Goal: Information Seeking & Learning: Learn about a topic

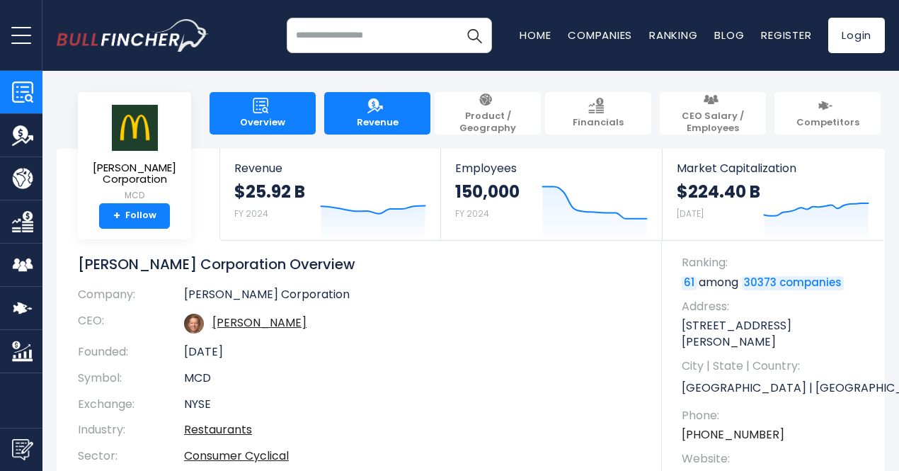
click at [380, 105] on link "Revenue" at bounding box center [377, 113] width 106 height 42
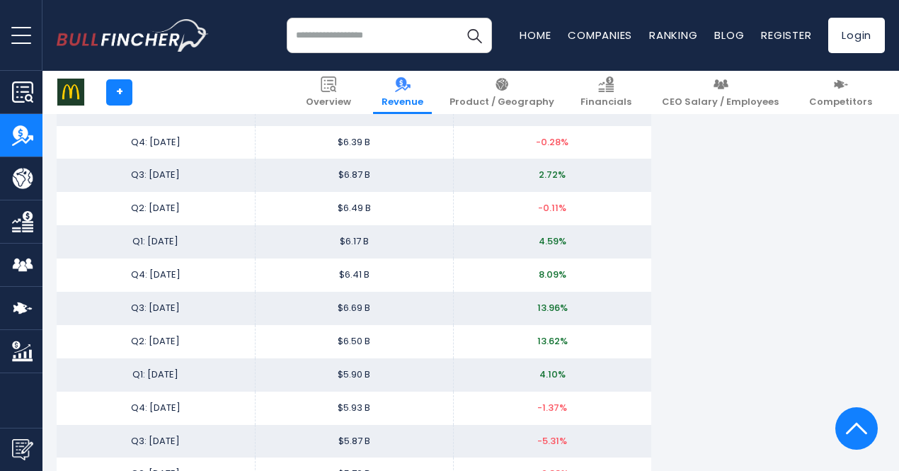
scroll to position [2035, 0]
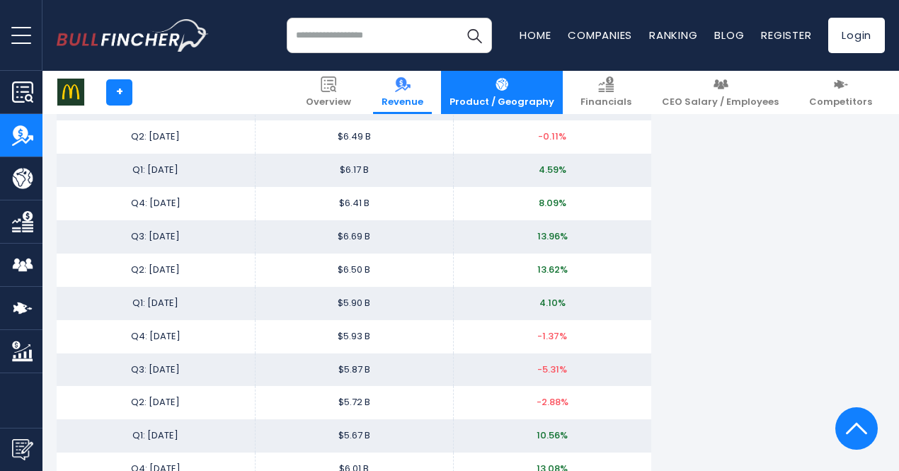
click at [510, 88] on img at bounding box center [502, 84] width 16 height 16
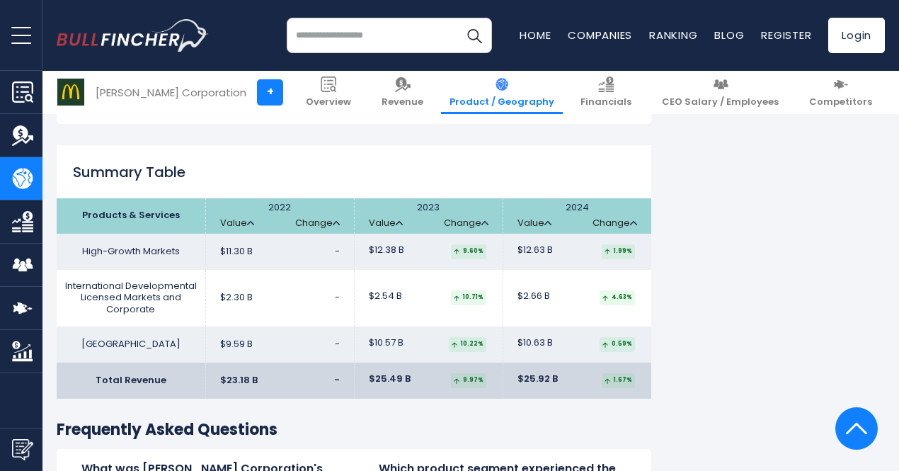
scroll to position [2202, 0]
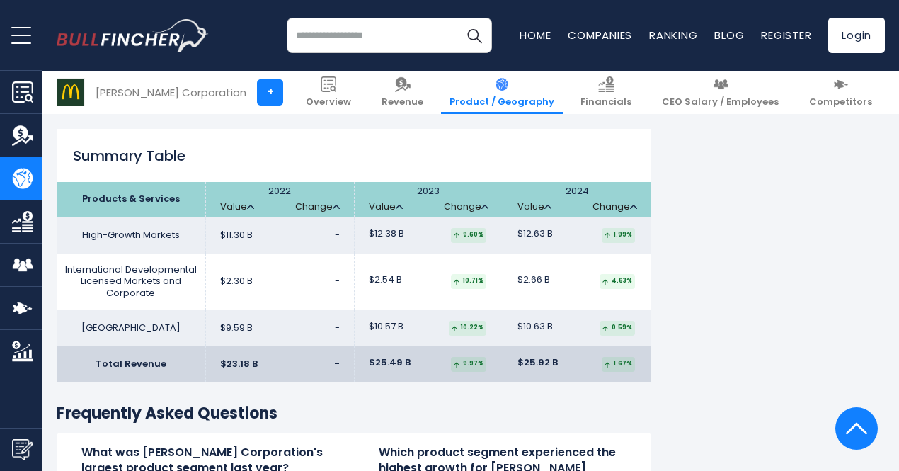
click at [265, 209] on th "2022 Value Change" at bounding box center [279, 199] width 149 height 35
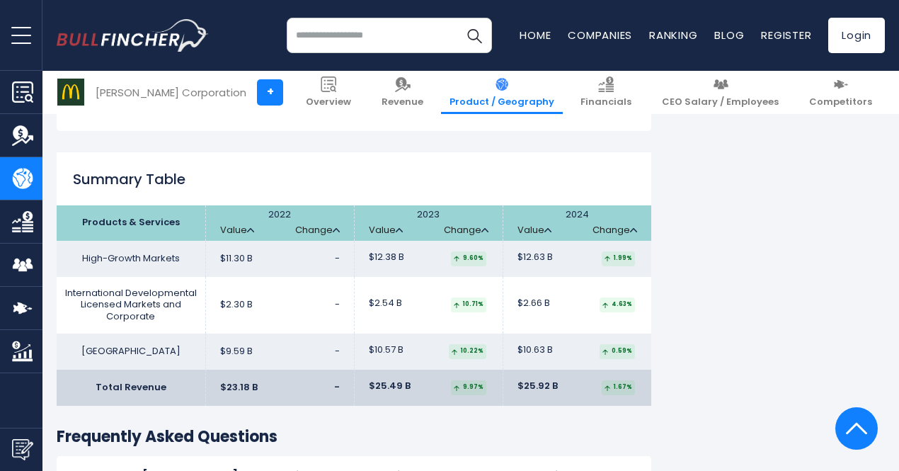
scroll to position [2179, 0]
click at [309, 236] on link "Change" at bounding box center [317, 230] width 45 height 12
click at [333, 231] on img at bounding box center [336, 229] width 7 height 4
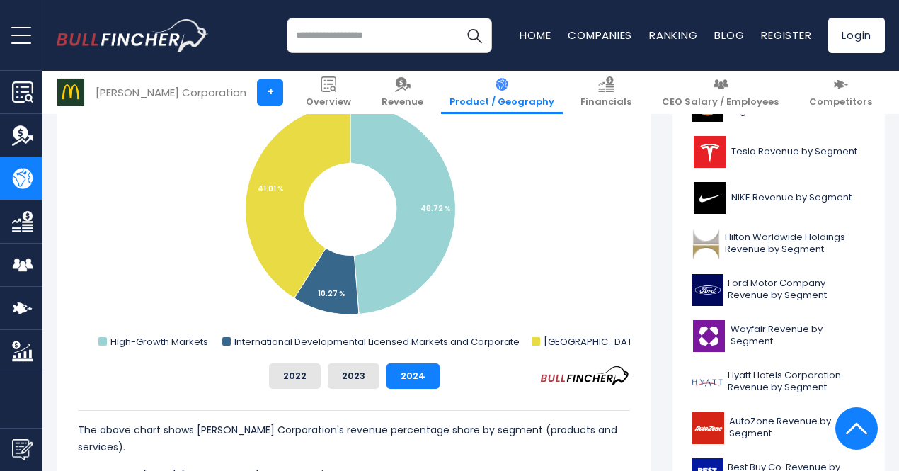
scroll to position [445, 0]
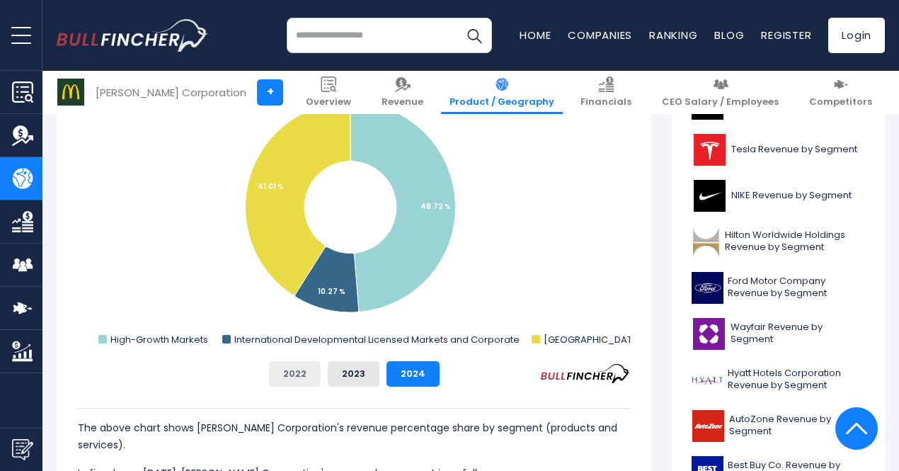
click at [294, 367] on button "2022" at bounding box center [295, 373] width 52 height 25
click at [328, 367] on button "2023" at bounding box center [354, 373] width 52 height 25
click at [386, 364] on button "2024" at bounding box center [412, 373] width 53 height 25
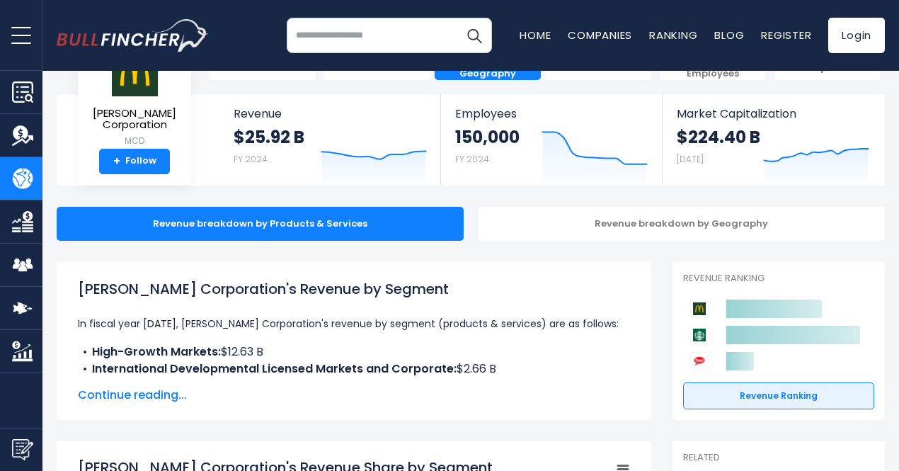
scroll to position [0, 0]
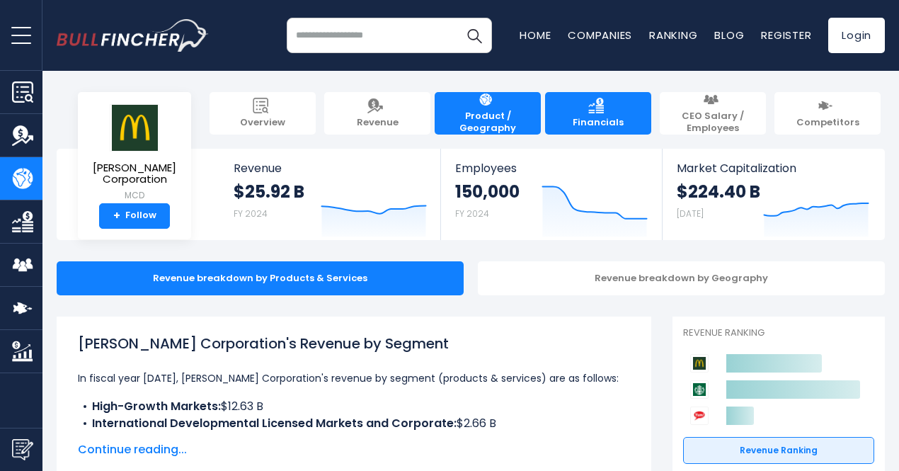
click at [597, 122] on link "Financials" at bounding box center [598, 113] width 106 height 42
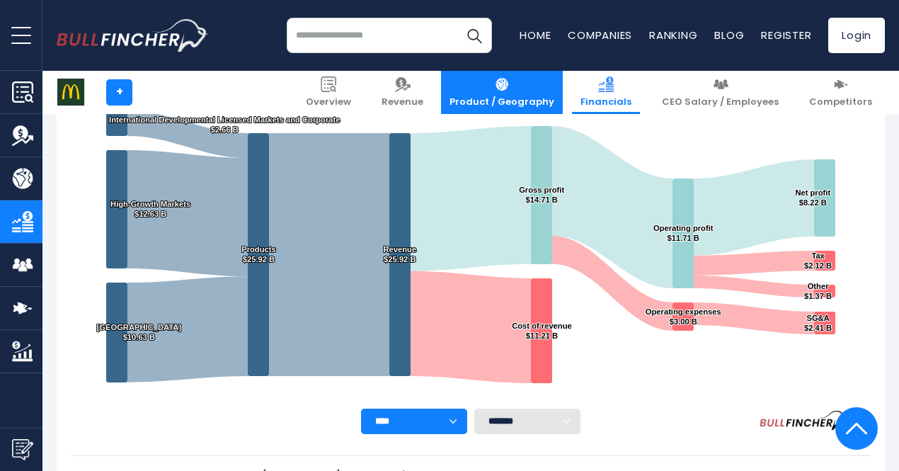
scroll to position [269, 0]
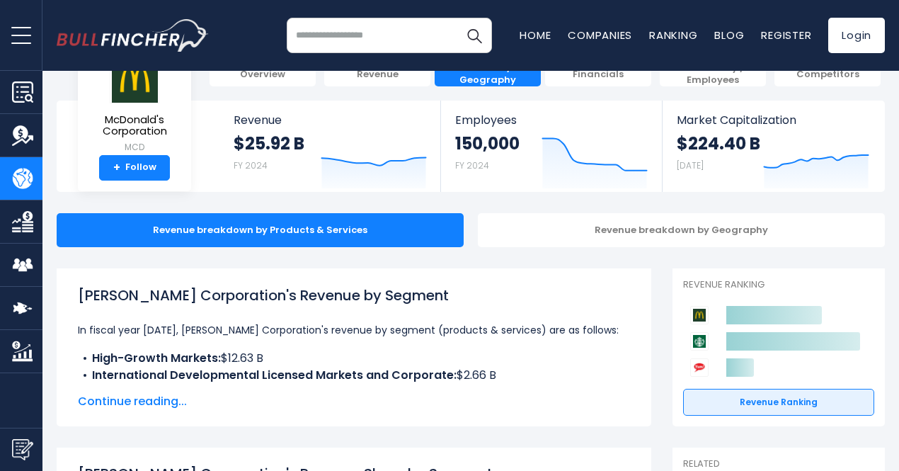
scroll to position [47, 0]
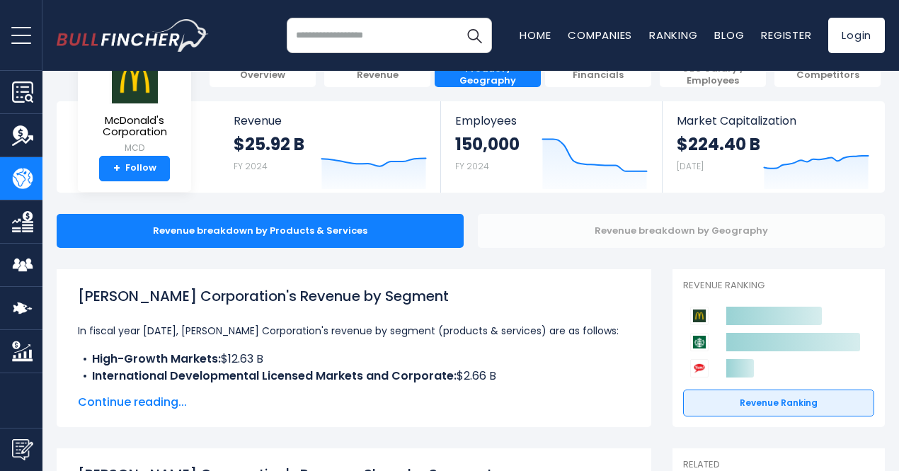
click at [678, 219] on div "Revenue breakdown by Geography" at bounding box center [681, 231] width 407 height 34
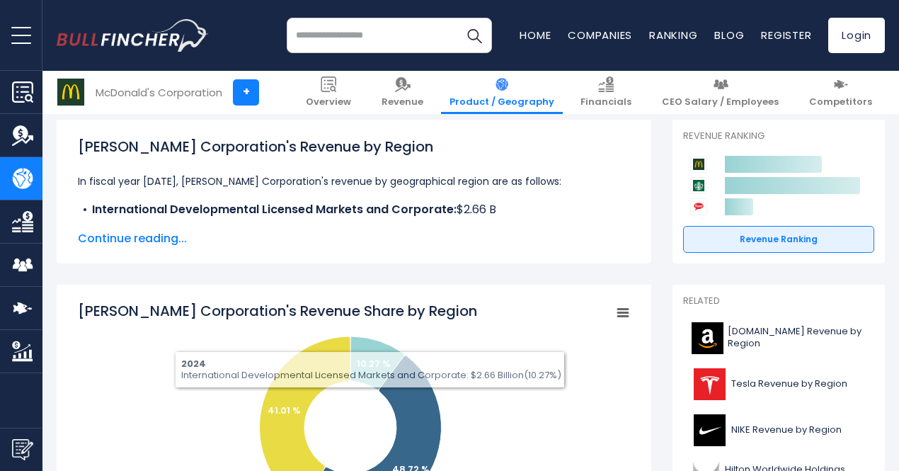
scroll to position [21, 0]
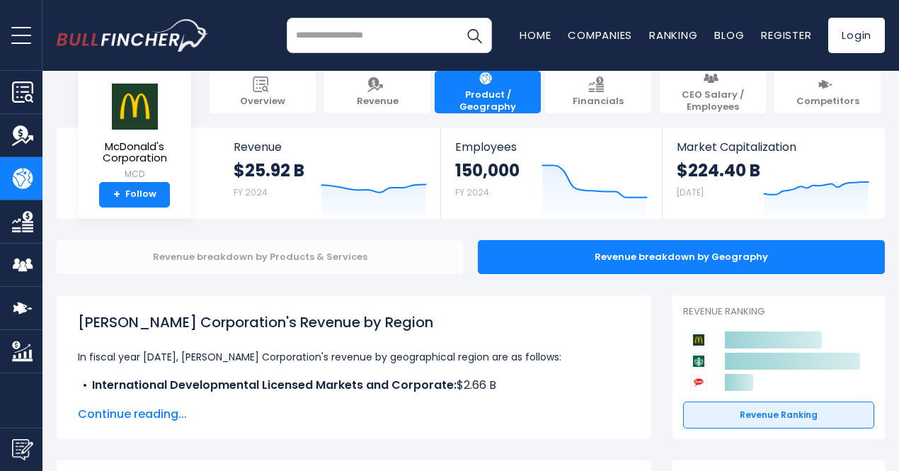
click at [316, 263] on div "Revenue breakdown by Products & Services" at bounding box center [260, 257] width 407 height 34
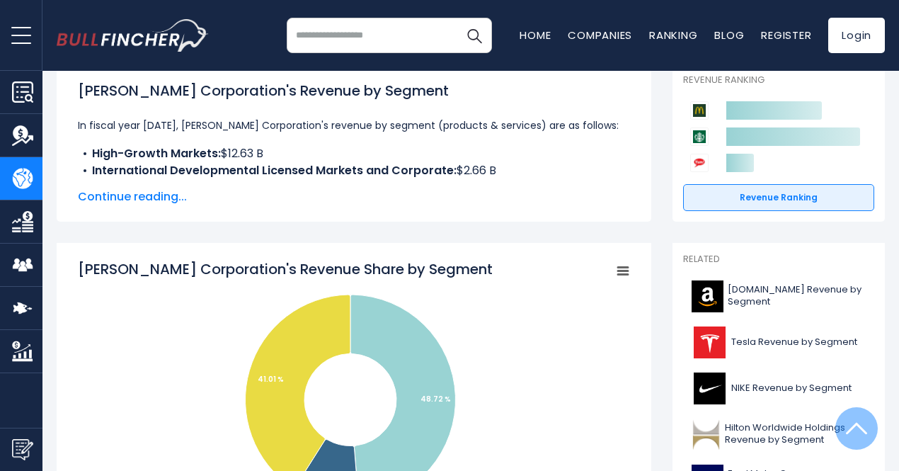
scroll to position [40, 0]
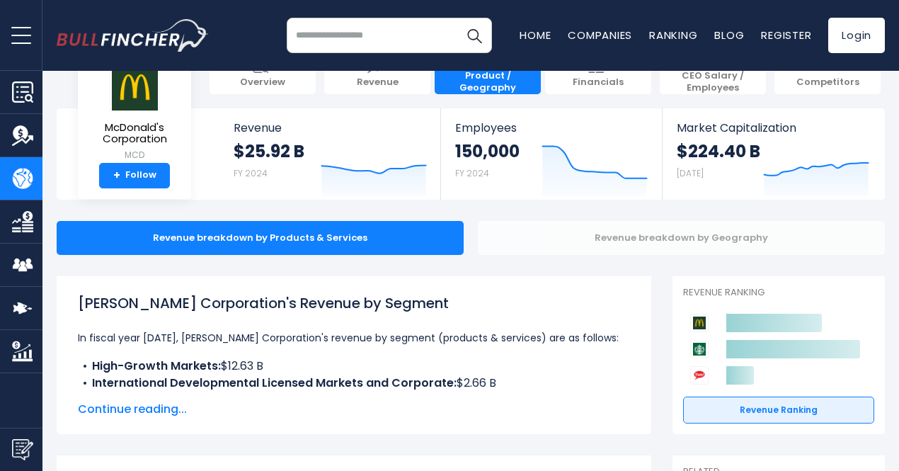
click at [727, 234] on div "Revenue breakdown by Geography" at bounding box center [681, 238] width 407 height 34
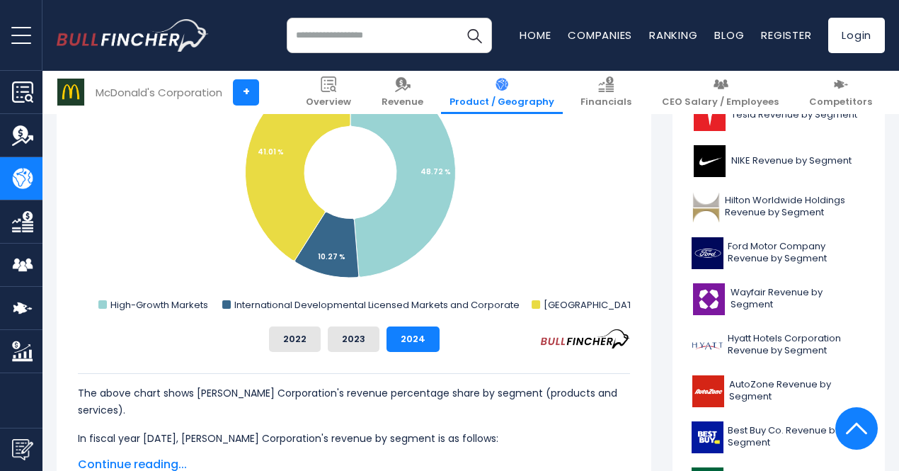
scroll to position [487, 0]
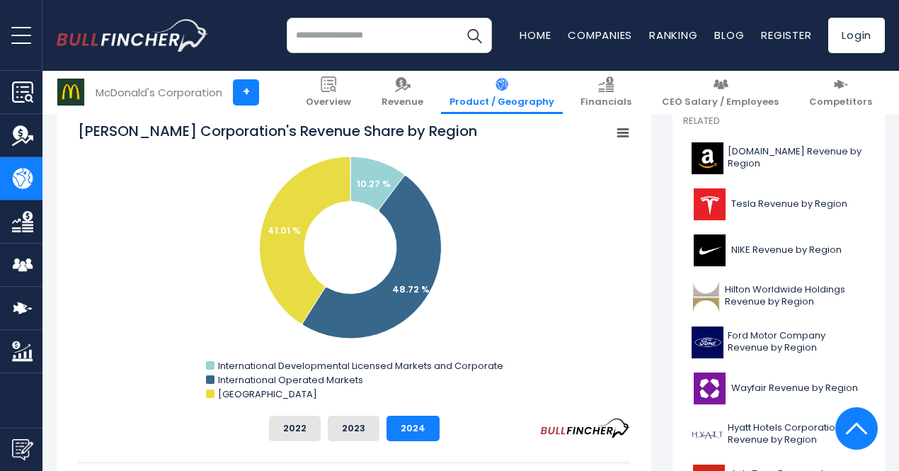
scroll to position [376, 0]
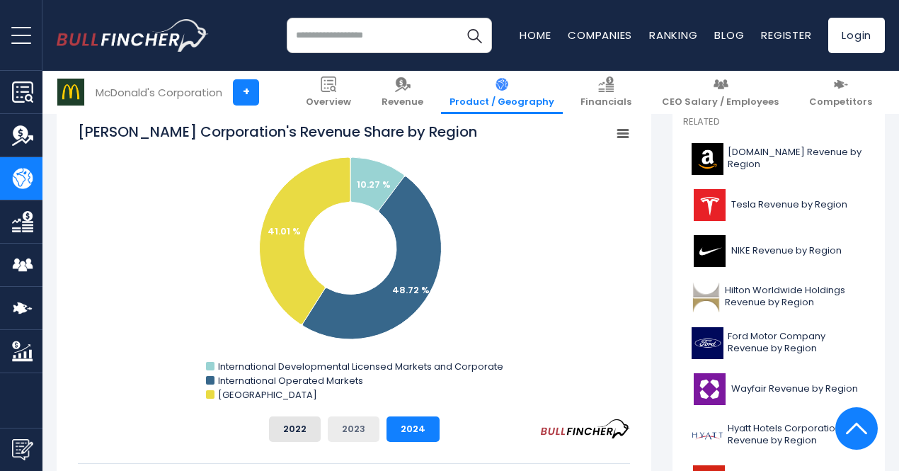
click at [357, 426] on button "2023" at bounding box center [354, 428] width 52 height 25
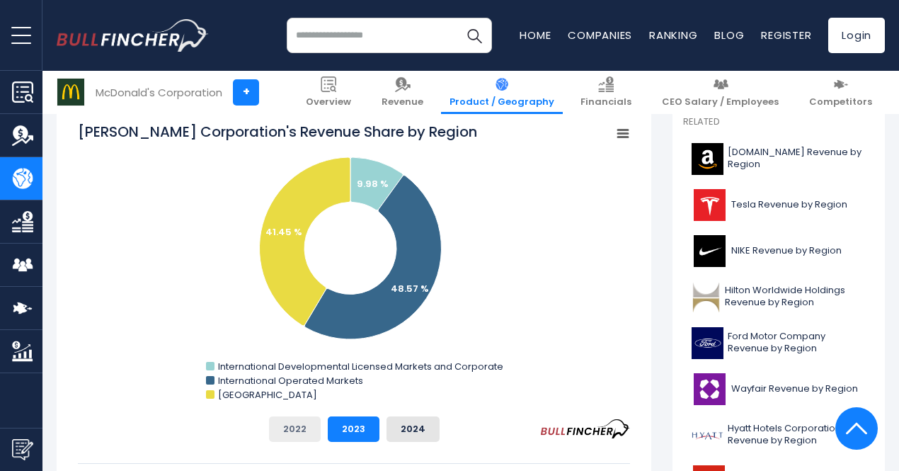
click at [283, 434] on button "2022" at bounding box center [295, 428] width 52 height 25
